Goal: Information Seeking & Learning: Learn about a topic

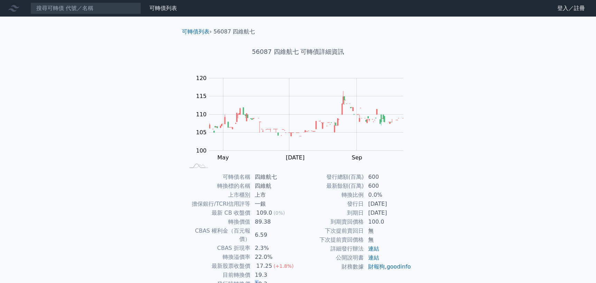
scroll to position [36, 0]
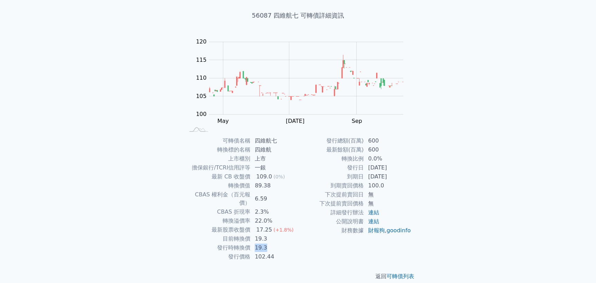
click at [270, 244] on tr "發行時轉換價 19.3" at bounding box center [240, 248] width 113 height 9
click at [284, 253] on td "102.44" at bounding box center [273, 257] width 47 height 9
drag, startPoint x: 240, startPoint y: 226, endPoint x: 277, endPoint y: 233, distance: 37.7
click at [277, 235] on tr "目前轉換價 19.3" at bounding box center [240, 239] width 113 height 9
drag, startPoint x: 263, startPoint y: 212, endPoint x: 274, endPoint y: 217, distance: 11.8
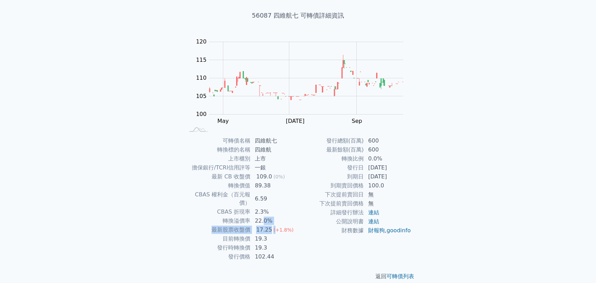
click at [274, 217] on tbody "可轉債名稱 四維航七 轉換標的名稱 四維航 上市櫃別 上市 擔保銀行/TCRI信用評等 一銀 最新 CB 收盤價 109.0 (0%) 轉換價值 89.38 …" at bounding box center [240, 198] width 113 height 125
click at [279, 227] on span "(+1.8%)" at bounding box center [283, 230] width 20 height 6
drag, startPoint x: 253, startPoint y: 235, endPoint x: 332, endPoint y: 210, distance: 82.9
click at [273, 244] on td "19.3" at bounding box center [273, 248] width 47 height 9
drag, startPoint x: 370, startPoint y: 183, endPoint x: 355, endPoint y: 167, distance: 21.3
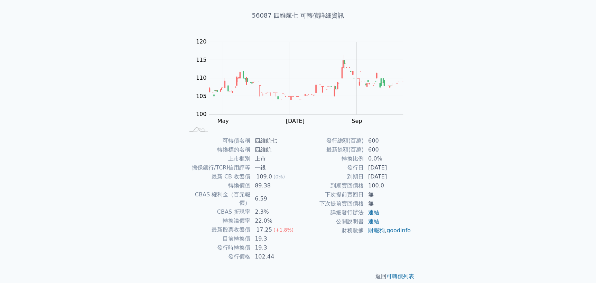
click at [370, 181] on td "100.0" at bounding box center [387, 185] width 47 height 9
drag, startPoint x: 351, startPoint y: 167, endPoint x: 405, endPoint y: 178, distance: 55.7
click at [405, 178] on tbody "發行總額(百萬) 600 最新餘額(百萬) 600 轉換比例 0.0% 發行日 [DATE] 到期日 [DATE] 到期賣回價格 100.0 下次提前賣回日 …" at bounding box center [354, 185] width 113 height 99
click at [405, 178] on td "[DATE]" at bounding box center [387, 176] width 47 height 9
drag, startPoint x: 211, startPoint y: 165, endPoint x: 265, endPoint y: 177, distance: 55.2
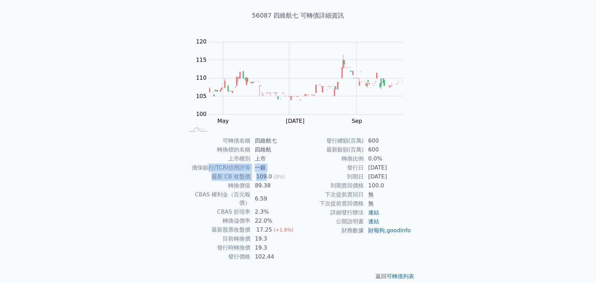
click at [265, 177] on tbody "可轉債名稱 四維航七 轉換標的名稱 四維航 上市櫃別 上市 擔保銀行/TCRI信用評等 一銀 最新 CB 收盤價 109.0 (0%) 轉換價值 89.38 …" at bounding box center [240, 198] width 113 height 125
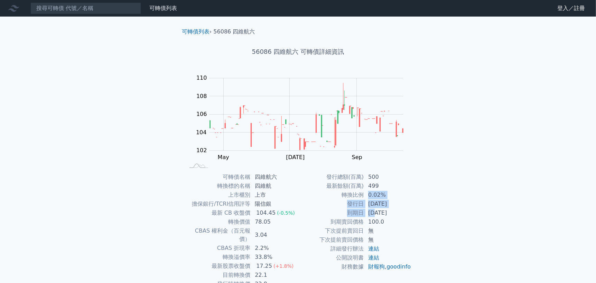
drag, startPoint x: 365, startPoint y: 198, endPoint x: 373, endPoint y: 211, distance: 14.8
click at [373, 211] on tbody "發行總額(百萬) 500 最新餘額(百萬) 499 轉換比例 0.02% 發行日 [DATE] 到期日 [DATE] 到期賣回價格 100.0 下次提前賣回日…" at bounding box center [354, 222] width 113 height 99
click at [413, 229] on div "可轉債名稱 四維航六 轉換標的名稱 四維航 上市櫃別 上市 擔保銀行/TCRI信用評等 陽信銀 最新 CB 收盤價 104.45 (-0.5%) 轉換價值 7…" at bounding box center [297, 235] width 243 height 125
drag, startPoint x: 361, startPoint y: 215, endPoint x: 409, endPoint y: 217, distance: 47.7
click at [409, 217] on tr "到期日 2026-06-21" at bounding box center [354, 213] width 113 height 9
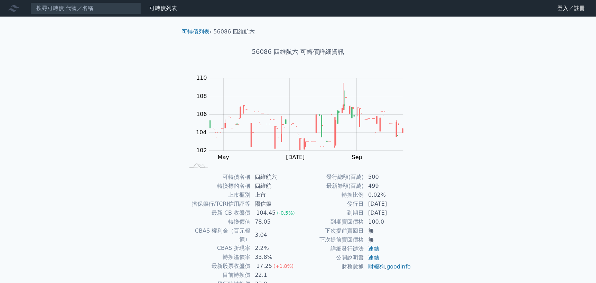
click at [444, 220] on div "可轉債列表 財務數據 可轉債列表 財務數據 登入／註冊 登入／註冊 可轉債列表 › 56086 四維航六 56086 四維航六 可轉債詳細資訊 Zoom Ou…" at bounding box center [298, 164] width 596 height 328
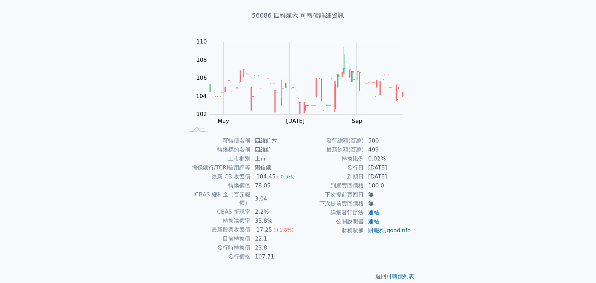
scroll to position [36, 0]
drag, startPoint x: 242, startPoint y: 221, endPoint x: 275, endPoint y: 225, distance: 33.1
click at [275, 226] on tr "最新股票收盤價 17.25 (+1.8%)" at bounding box center [240, 230] width 113 height 9
click at [249, 208] on td "CBAS 折現率" at bounding box center [217, 212] width 66 height 9
drag, startPoint x: 209, startPoint y: 198, endPoint x: 280, endPoint y: 213, distance: 72.3
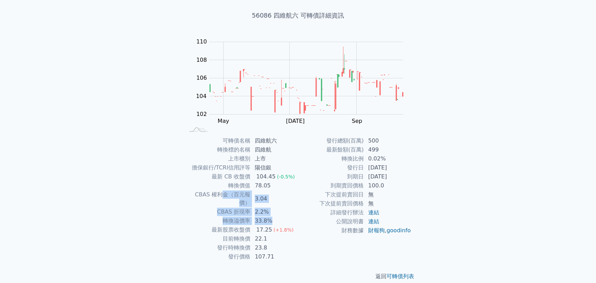
click at [280, 213] on tbody "可轉債名稱 四維航六 轉換標的名稱 四維航 上市櫃別 上市 擔保銀行/TCRI信用評等 陽信銀 最新 CB 收盤價 104.45 (-0.5%) 轉換價值 7…" at bounding box center [240, 198] width 113 height 125
click at [281, 182] on td "78.05" at bounding box center [273, 185] width 47 height 9
drag, startPoint x: 354, startPoint y: 171, endPoint x: 384, endPoint y: 171, distance: 29.7
click at [384, 171] on tr "發行日 2023-06-21" at bounding box center [354, 167] width 113 height 9
click at [398, 181] on td "100.0" at bounding box center [387, 185] width 47 height 9
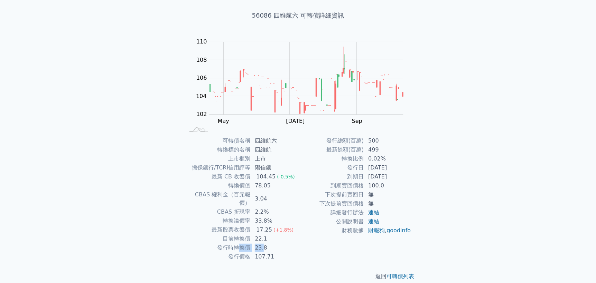
drag, startPoint x: 242, startPoint y: 235, endPoint x: 293, endPoint y: 237, distance: 50.8
click at [288, 244] on tr "發行時轉換價 23.8" at bounding box center [240, 248] width 113 height 9
